Goal: Check status: Check status

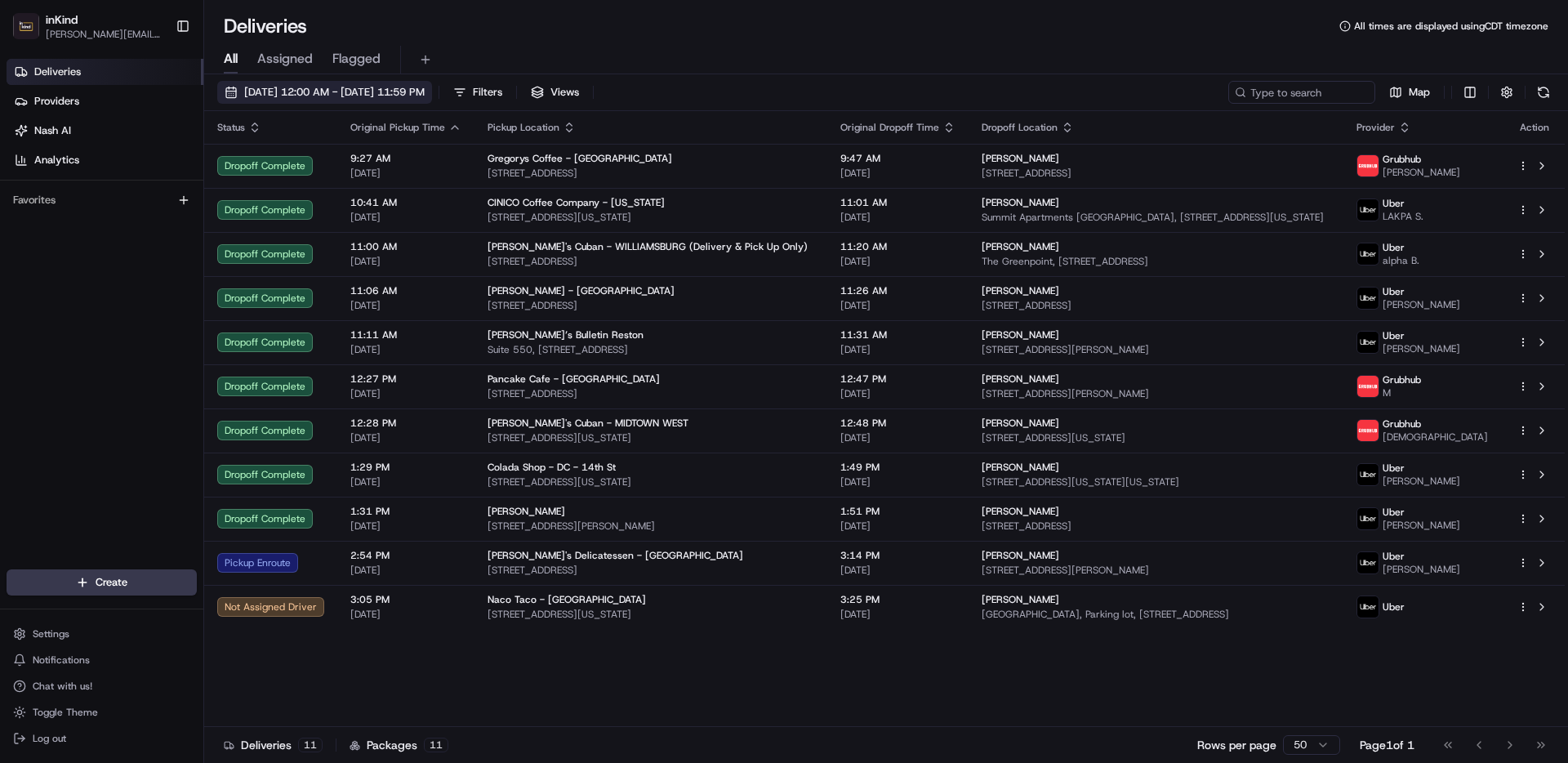
click at [309, 87] on span "[DATE] 12:00 AM - [DATE] 11:59 PM" at bounding box center [334, 92] width 180 height 15
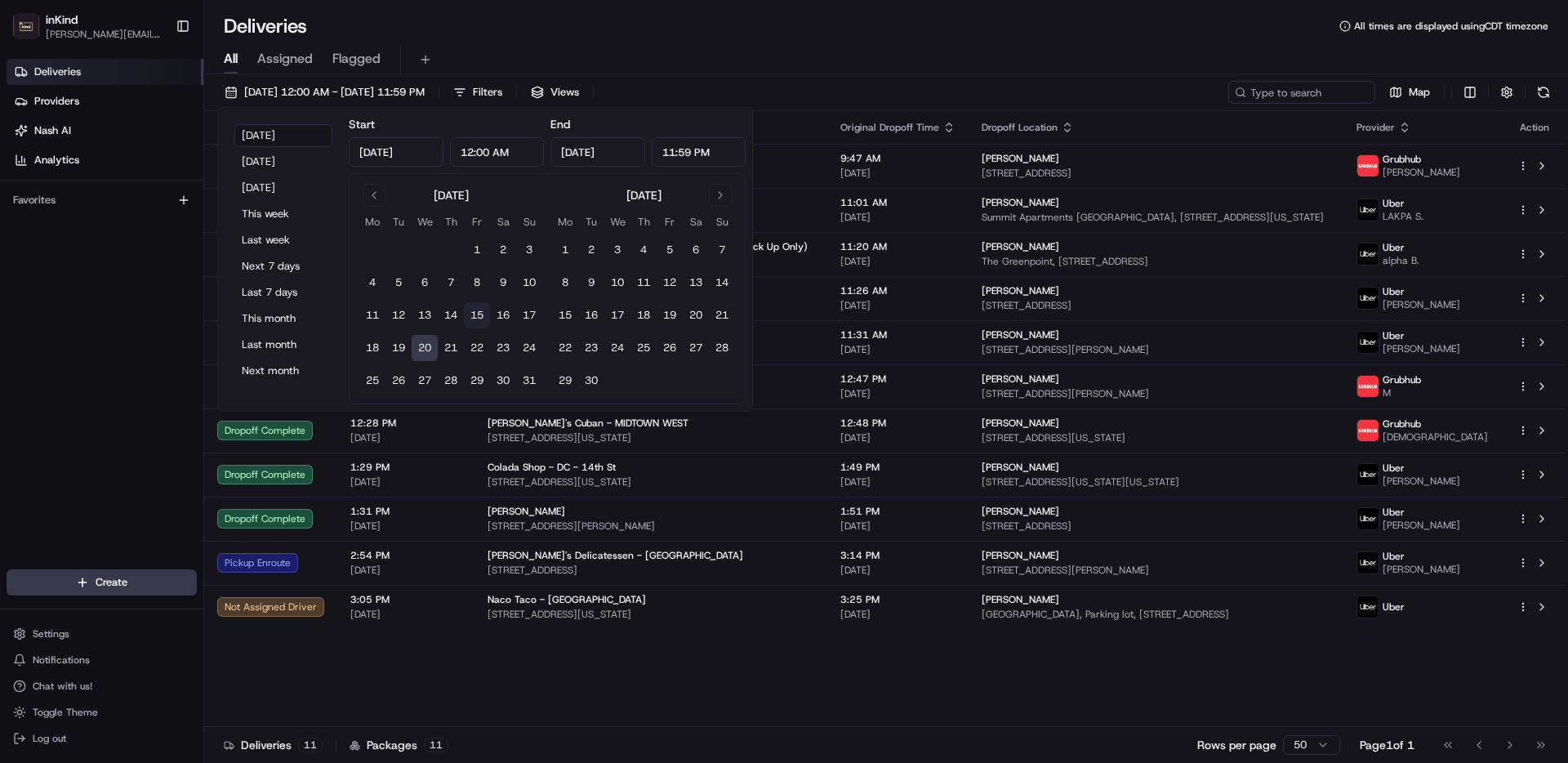
click at [480, 311] on button "15" at bounding box center [476, 314] width 26 height 26
type input "[DATE]"
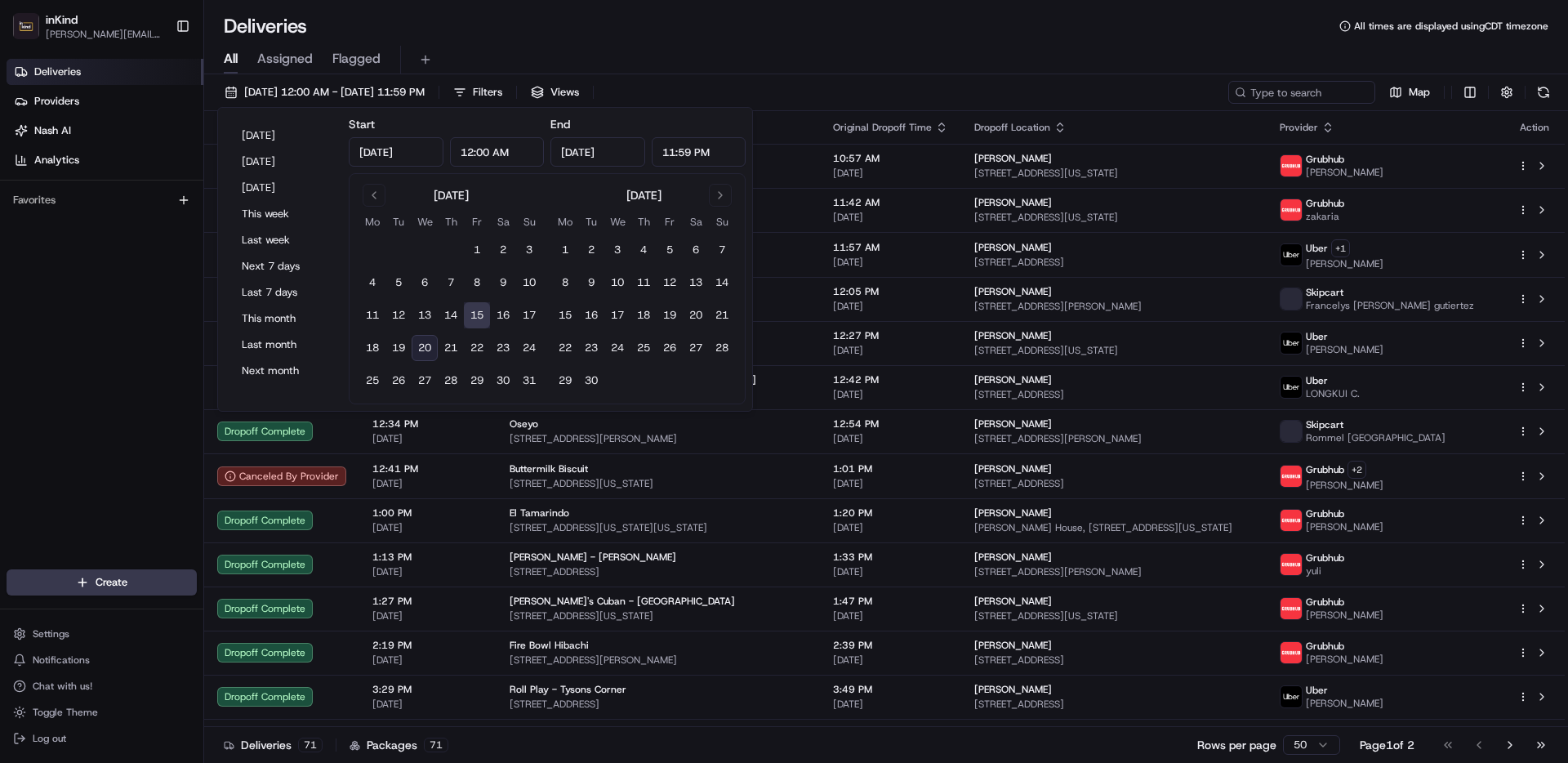
click at [730, 40] on div "All Assigned Flagged" at bounding box center [886, 57] width 1364 height 35
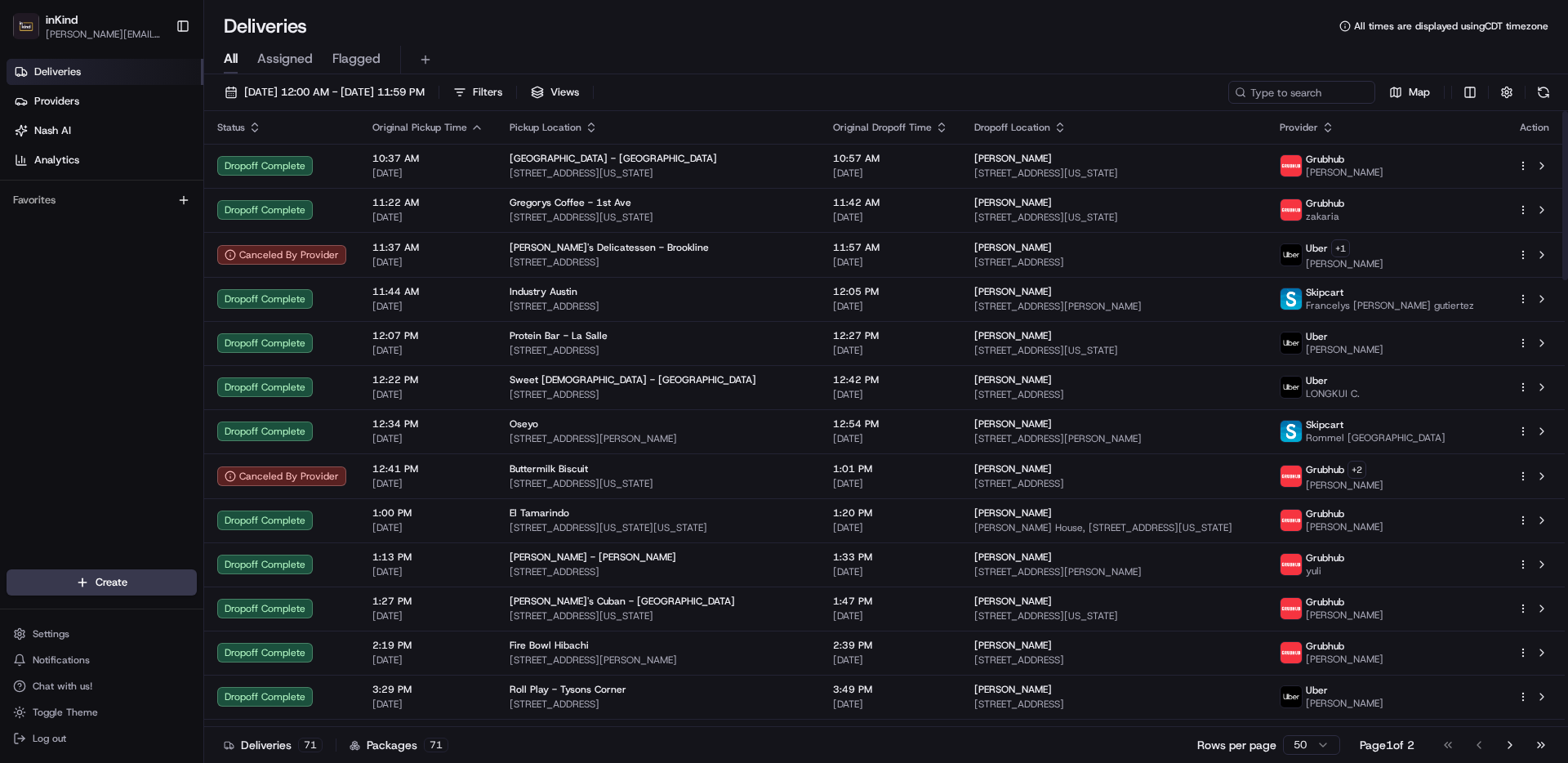
click at [1302, 751] on html "inKind [PERSON_NAME][EMAIL_ADDRESS][DOMAIN_NAME] Toggle Sidebar Deliveries Prov…" at bounding box center [784, 382] width 1568 height 763
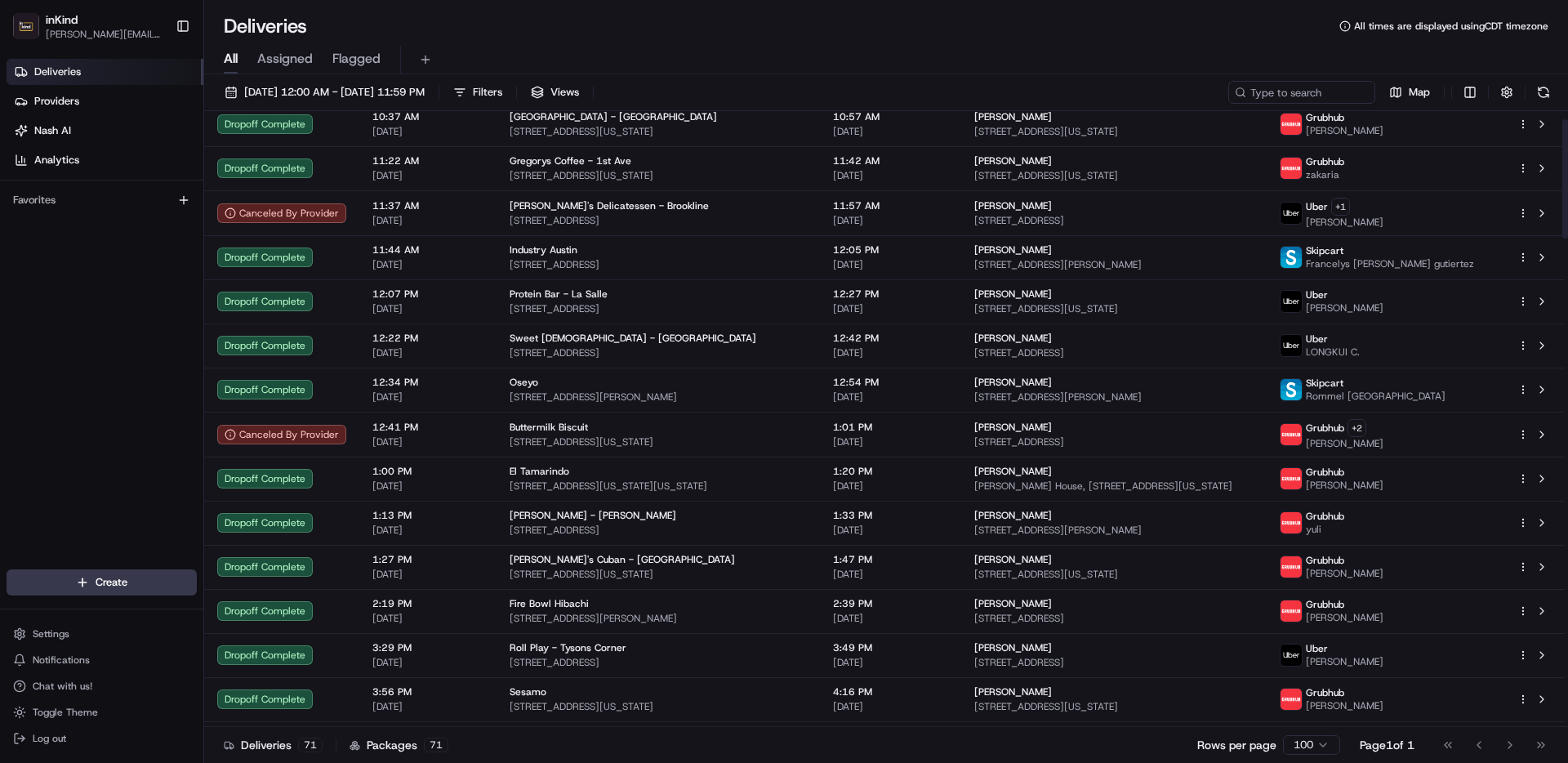
scroll to position [28, 0]
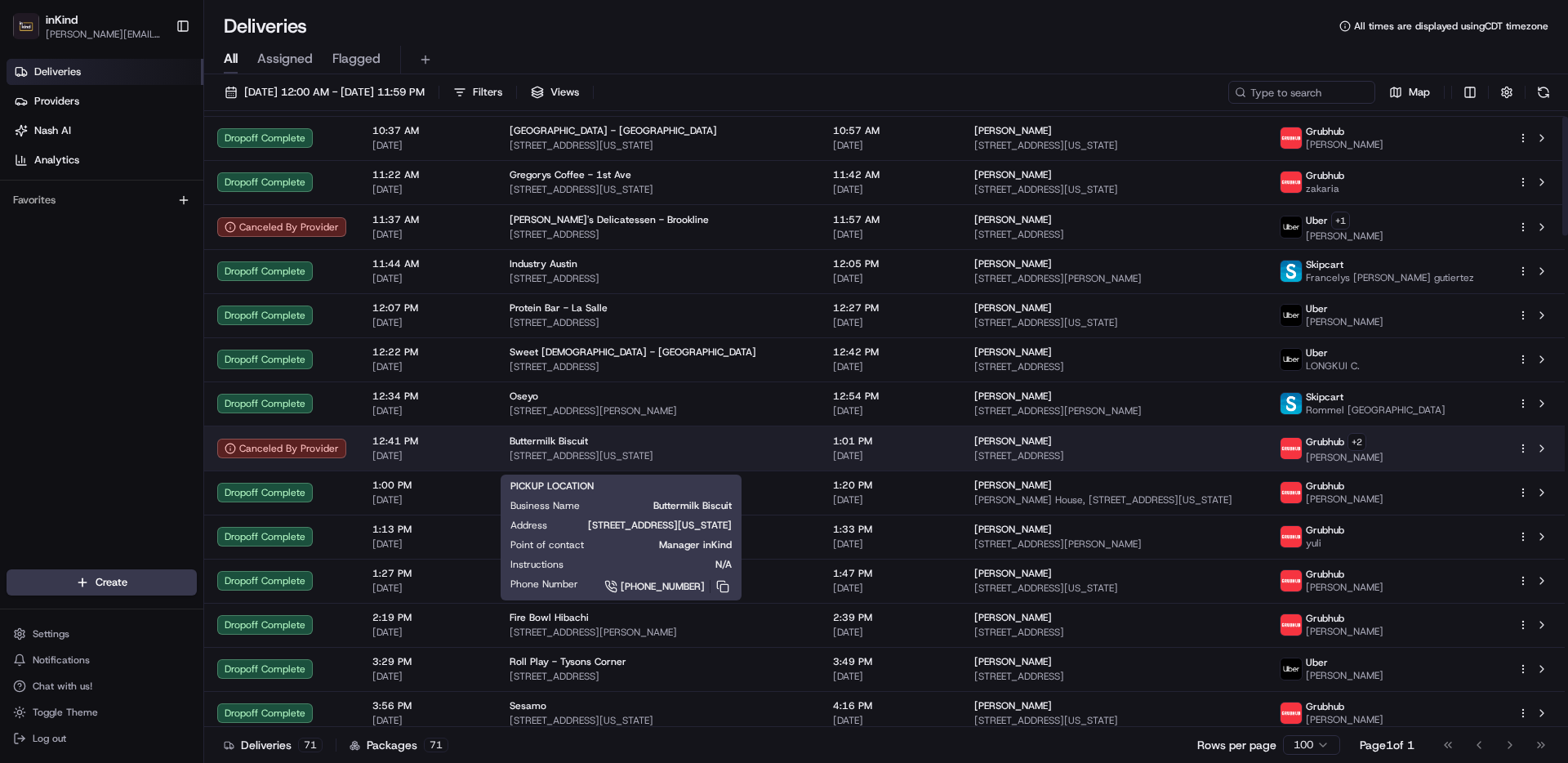
click at [594, 457] on div "Buttermilk Biscuit [STREET_ADDRESS][US_STATE]" at bounding box center [658, 448] width 298 height 28
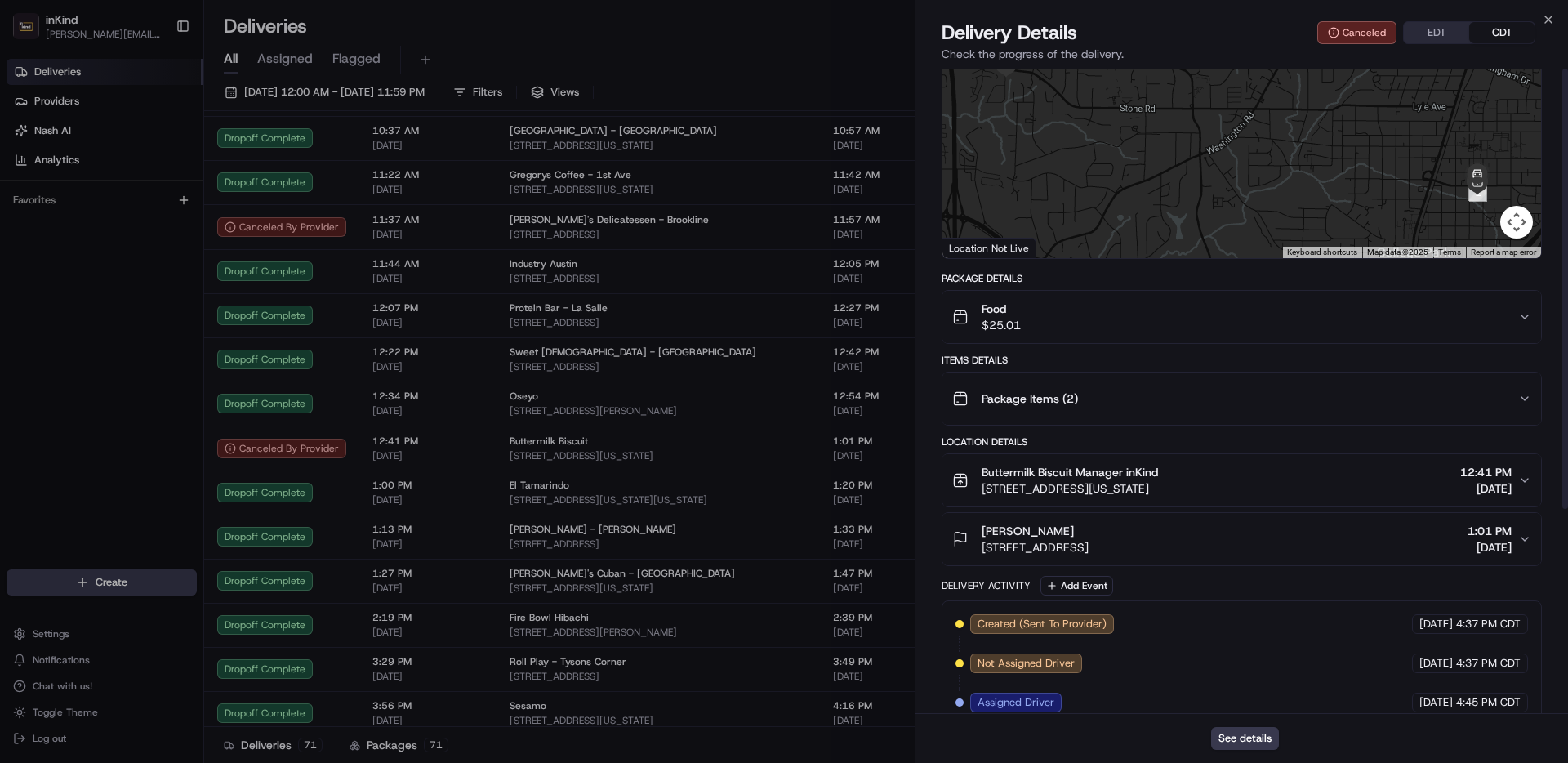
scroll to position [0, 0]
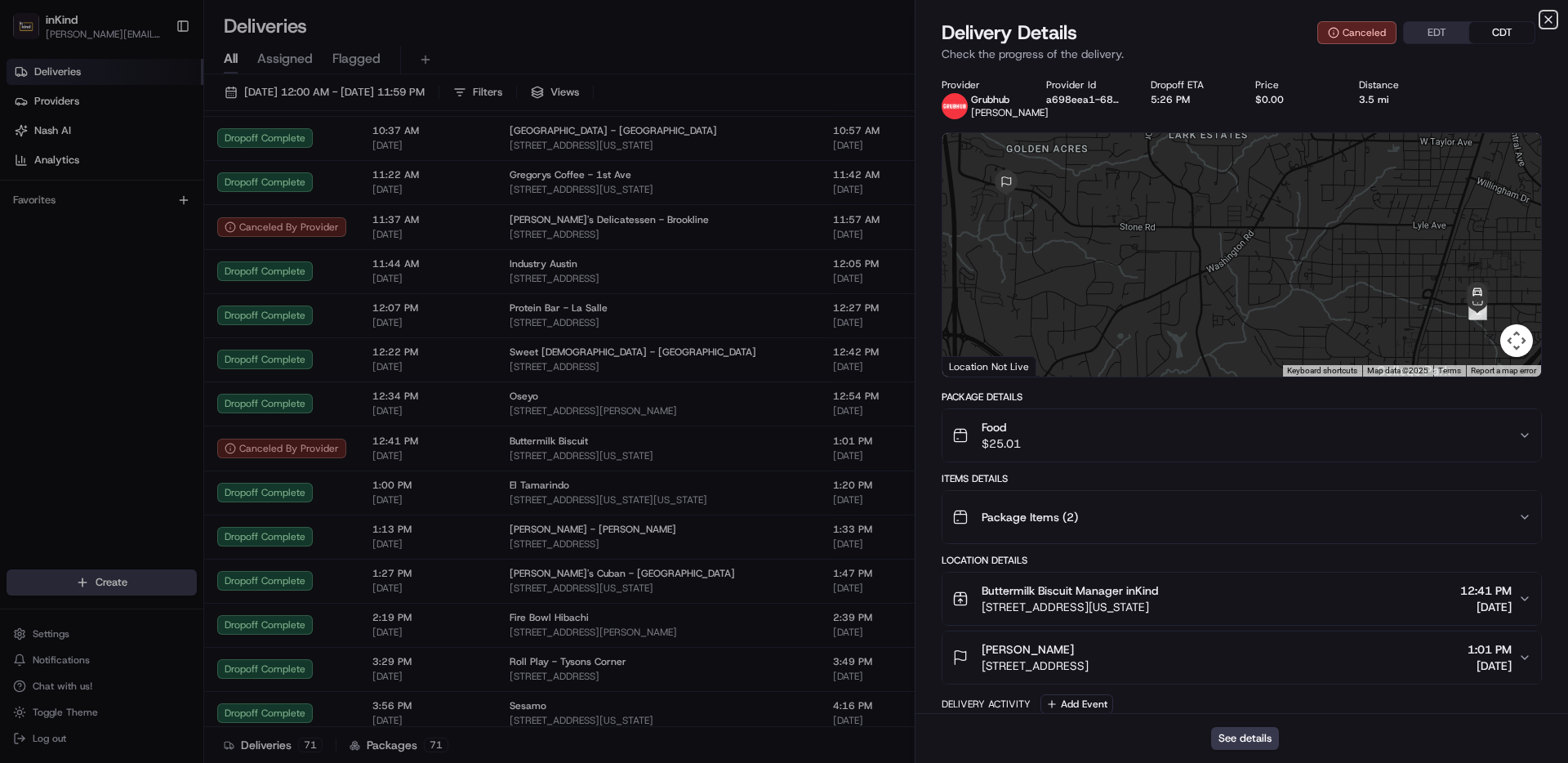
click at [1542, 16] on icon "button" at bounding box center [1549, 20] width 13 height 13
